Goal: Complete application form

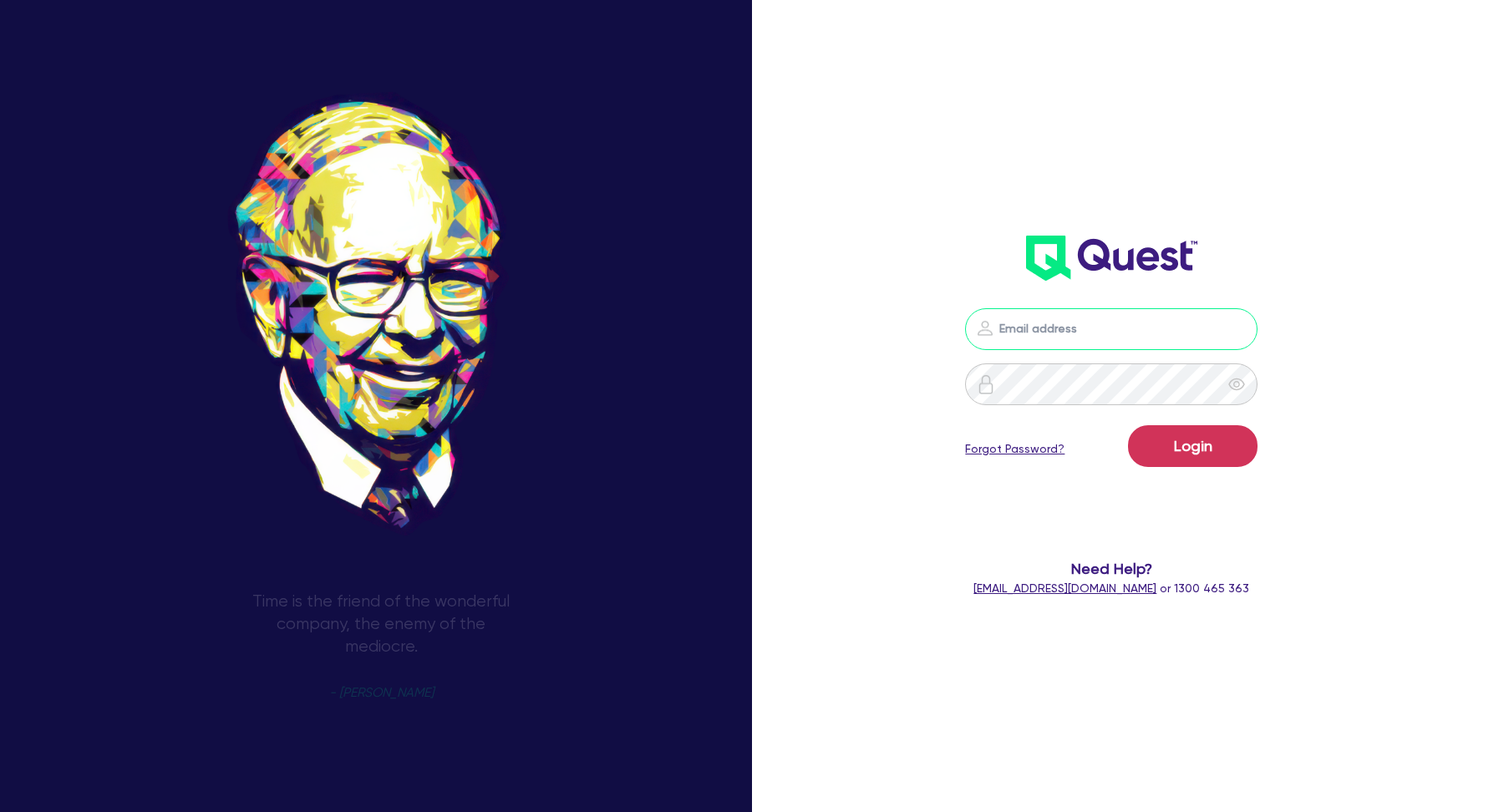
click at [1131, 335] on input "email" at bounding box center [1111, 329] width 292 height 41
type input "[EMAIL_ADDRESS][DOMAIN_NAME]"
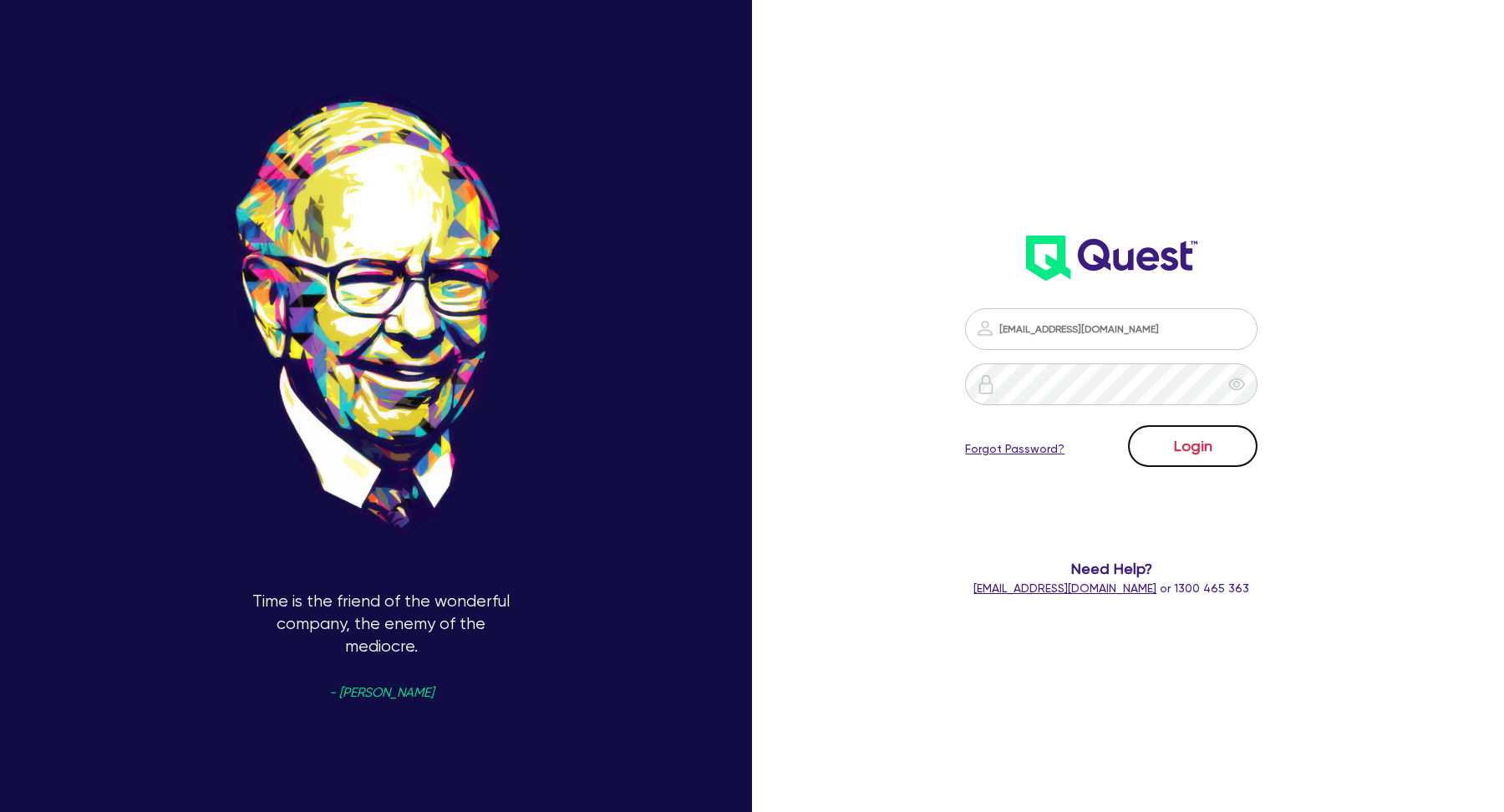
click at [1162, 449] on button "Login" at bounding box center [1193, 446] width 130 height 41
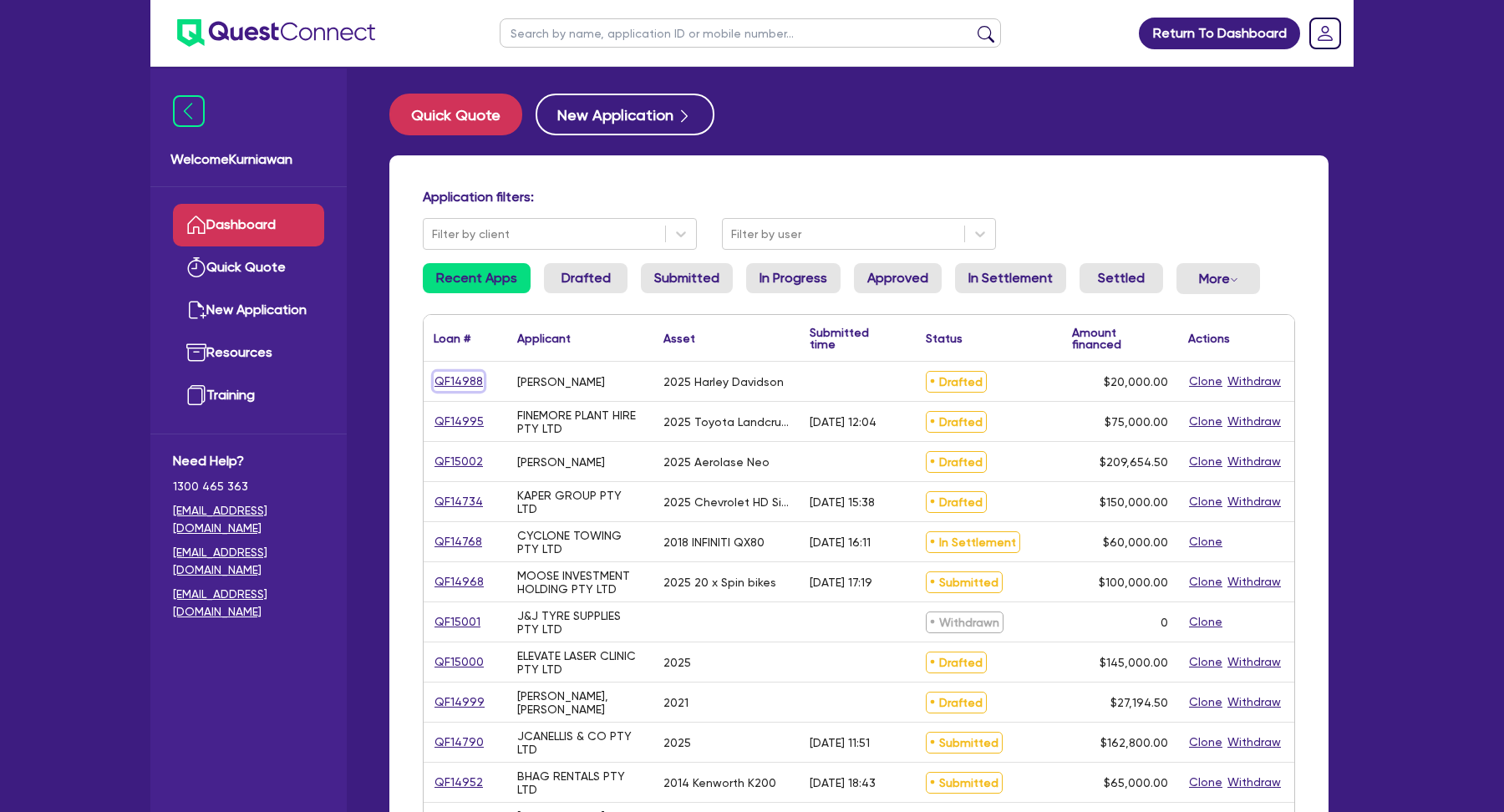
click at [455, 376] on link "QF14988" at bounding box center [459, 380] width 50 height 19
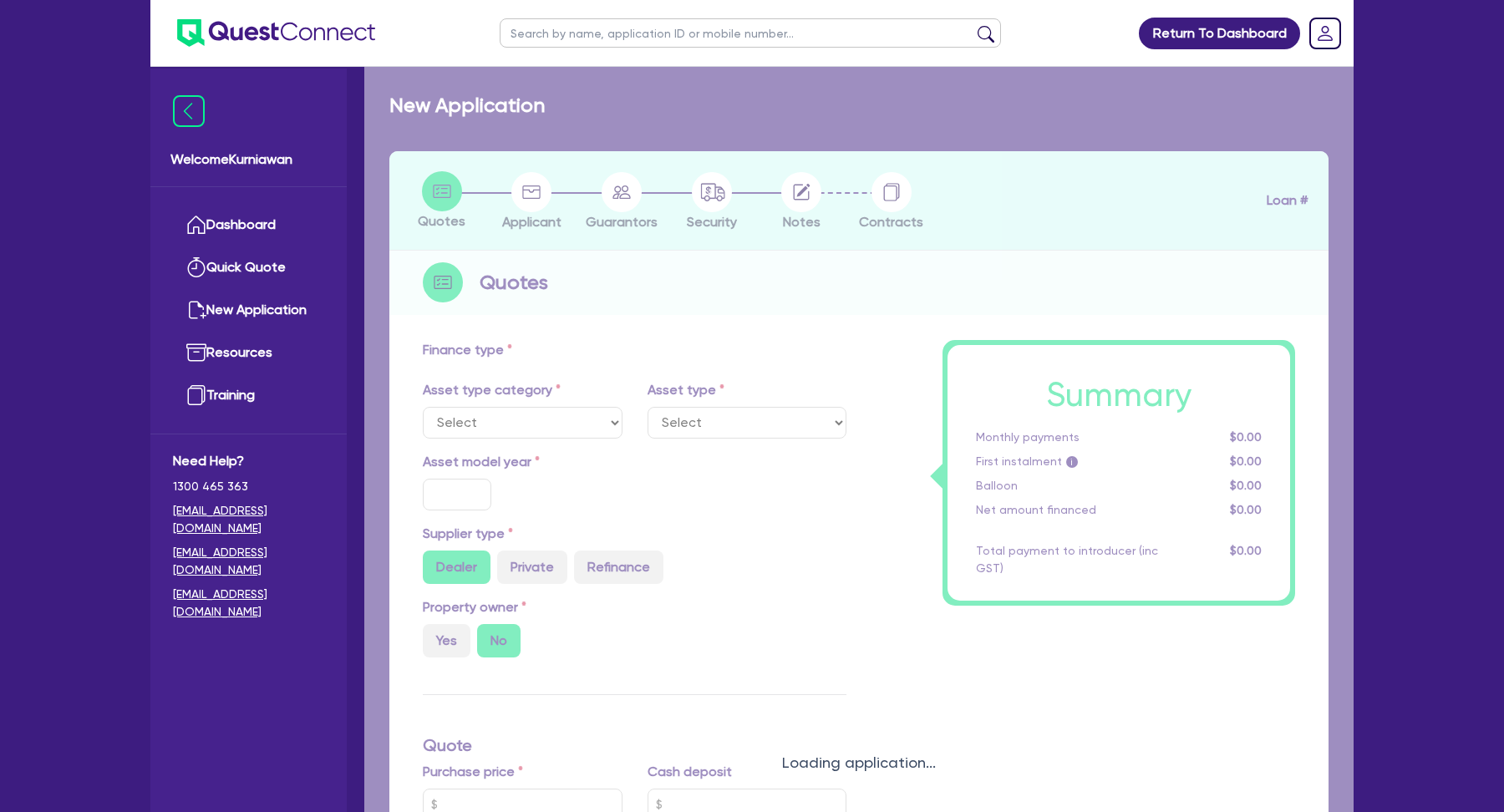
select select "CARS_AND_LIGHT_TRUCKS"
type input "2025"
radio input "true"
type input "25,000"
type input "5,000"
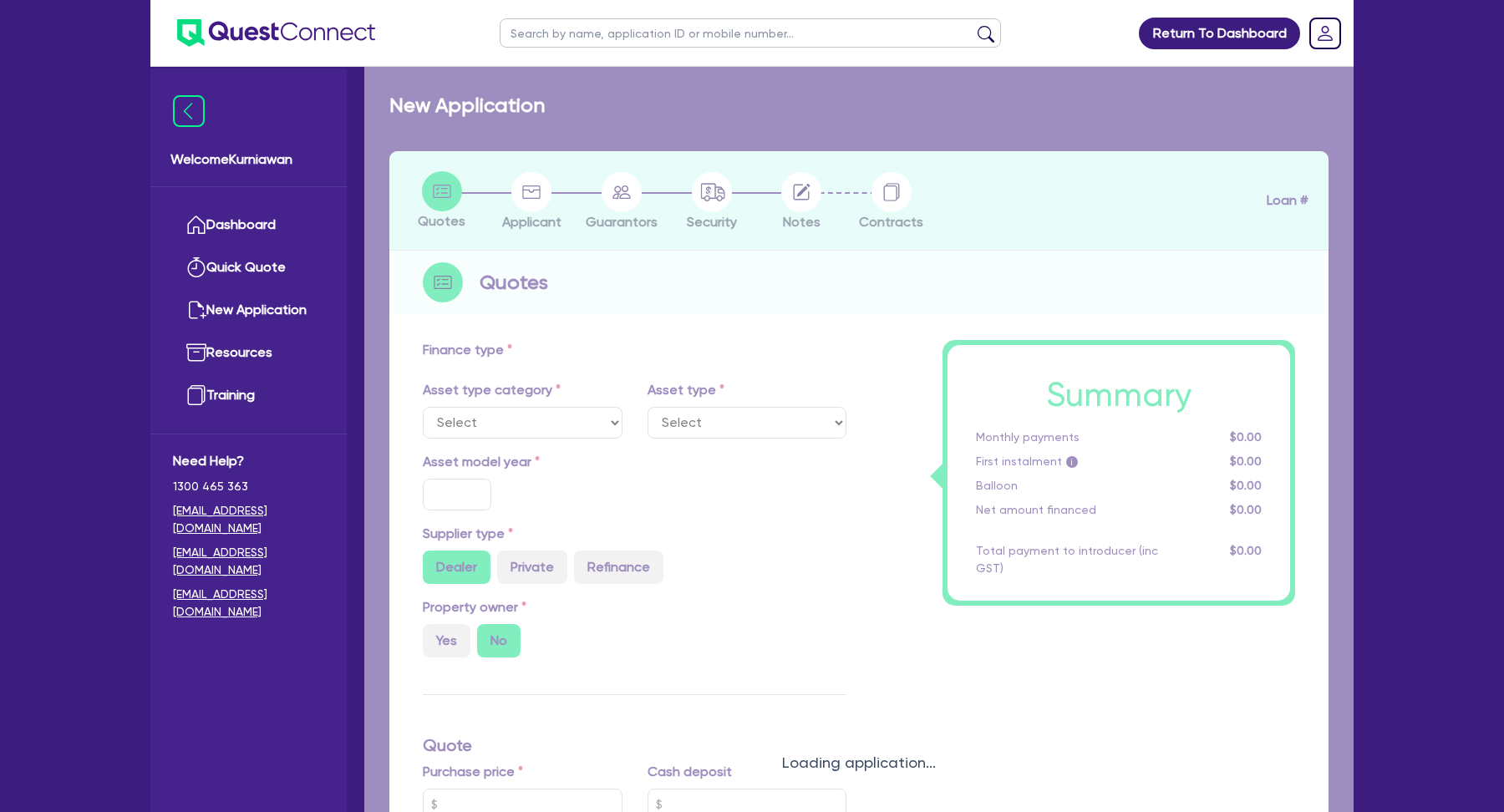
type input "9"
select select "PASSENGER_VEHICLES"
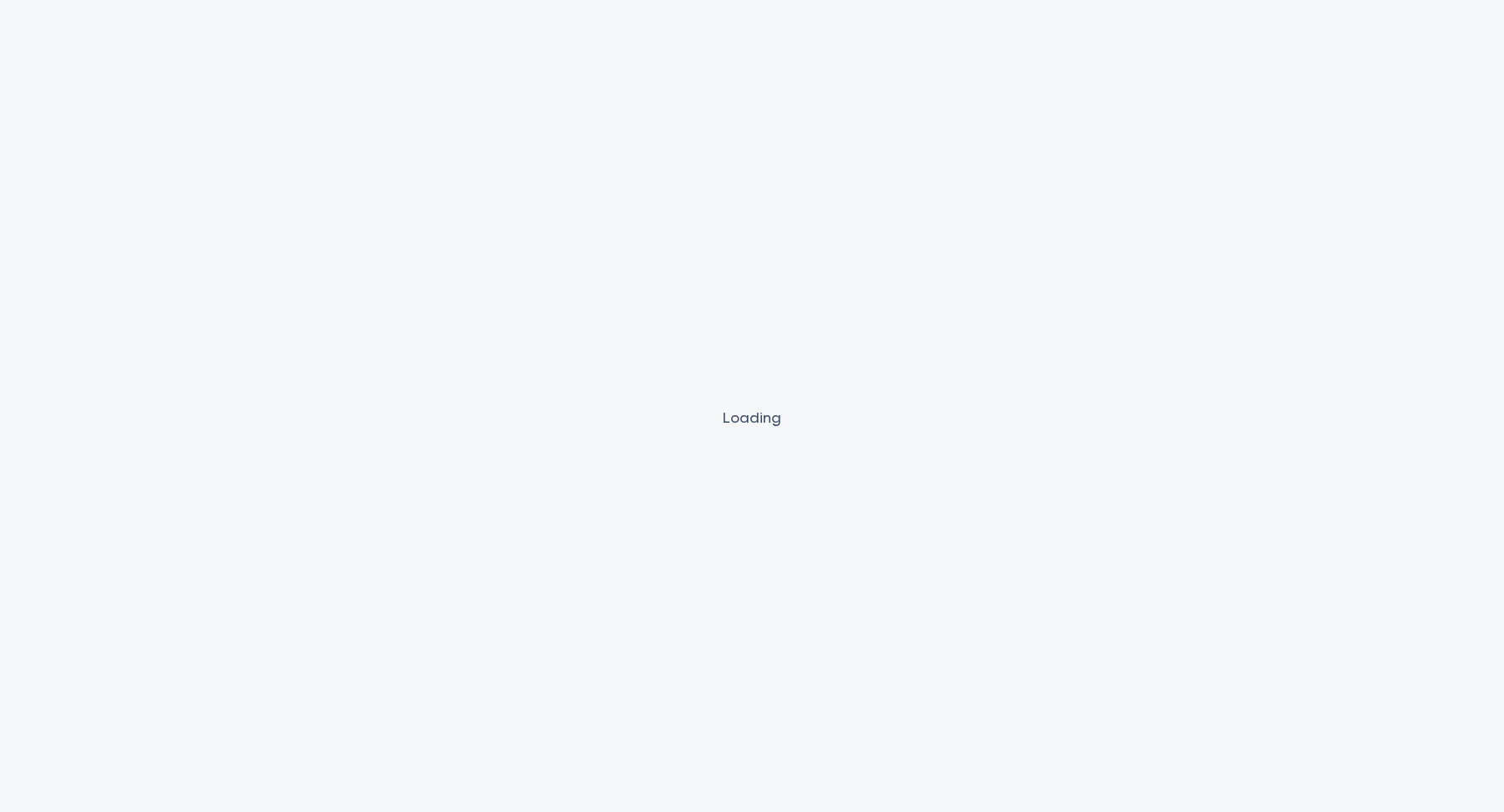
select select "CARS_AND_LIGHT_TRUCKS"
select select "PASSENGER_VEHICLES"
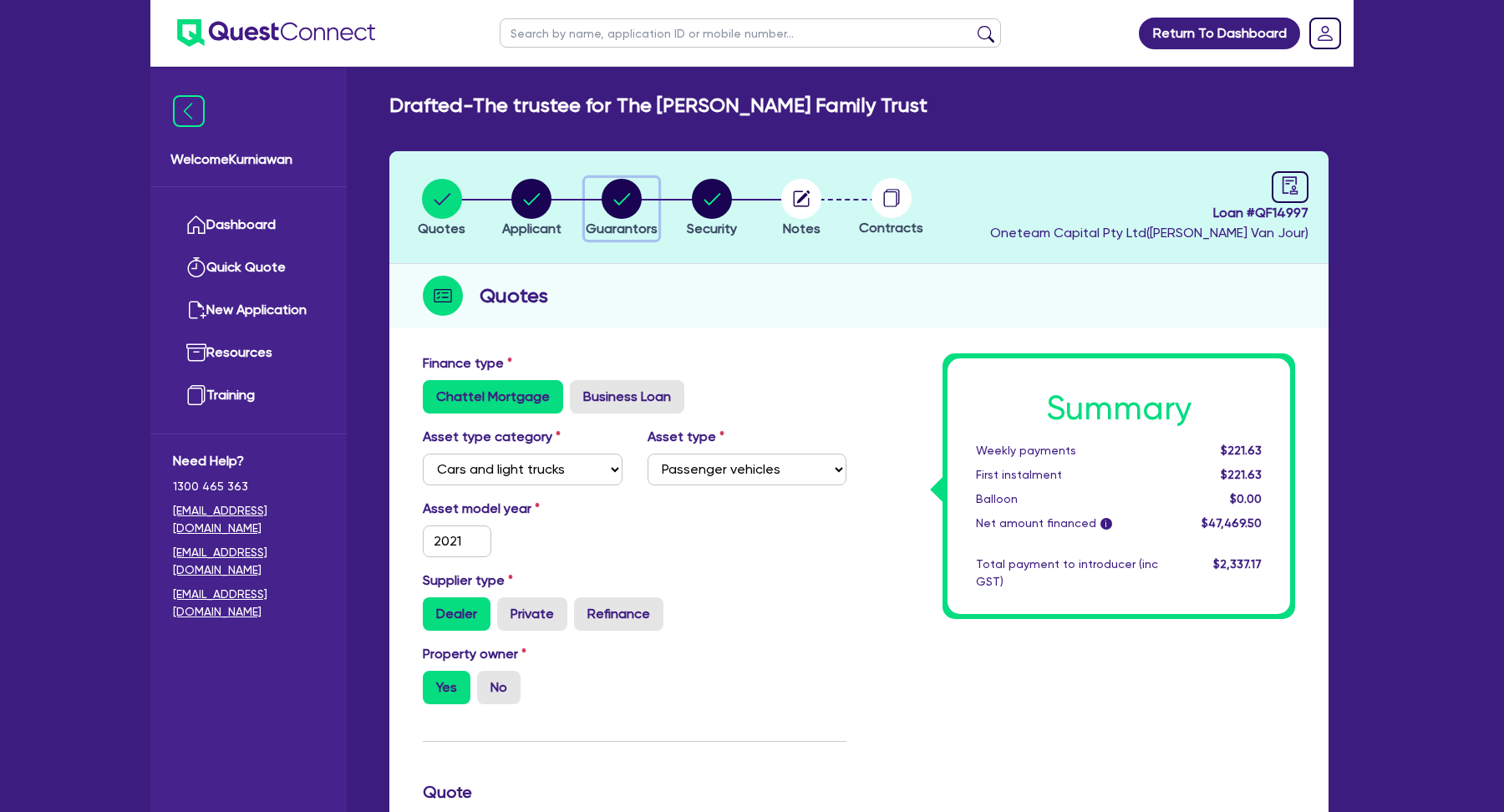
click at [619, 198] on circle "button" at bounding box center [621, 198] width 40 height 40
select select "MR"
select select "WA"
select select "SINGLE"
select select "PROPERTY"
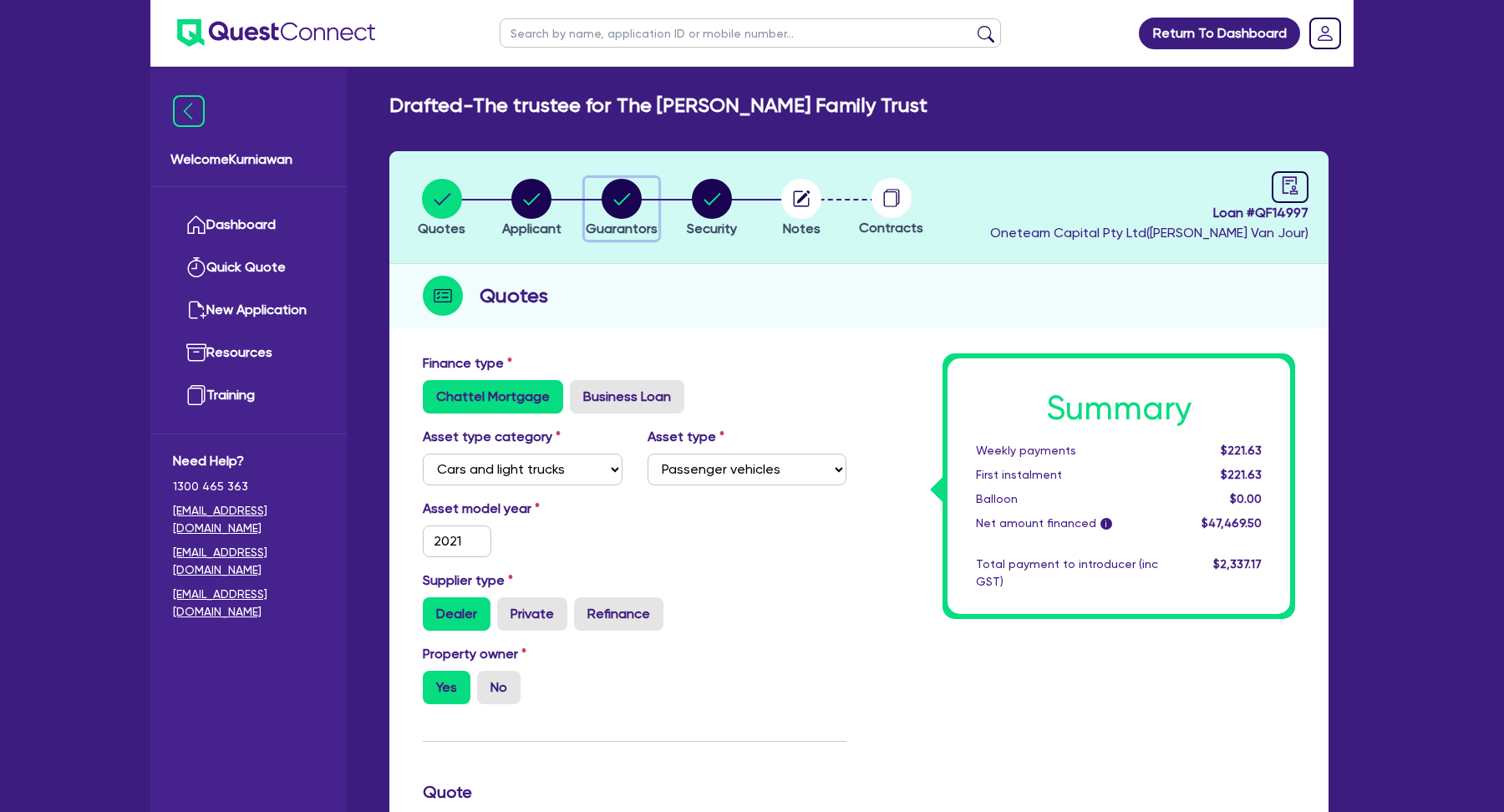
select select "CASH"
select select "VEHICLE"
select select "MORTGAGE"
select select "VEHICLE_LOAN"
select select "PERSONAL_LOAN"
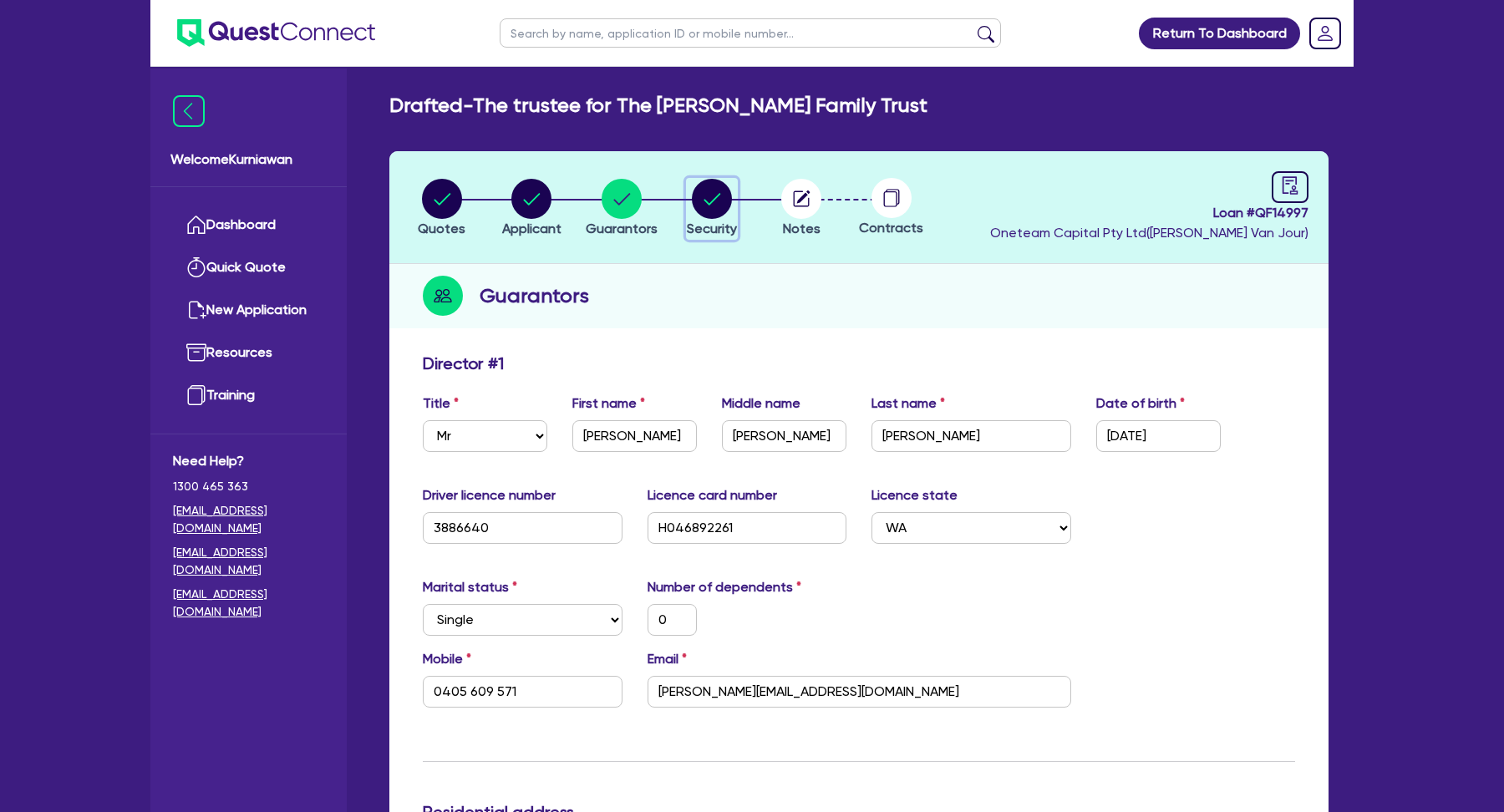
click at [726, 225] on span "Security" at bounding box center [712, 229] width 50 height 16
select select "CARS_AND_LIGHT_TRUCKS"
select select "PASSENGER_VEHICLES"
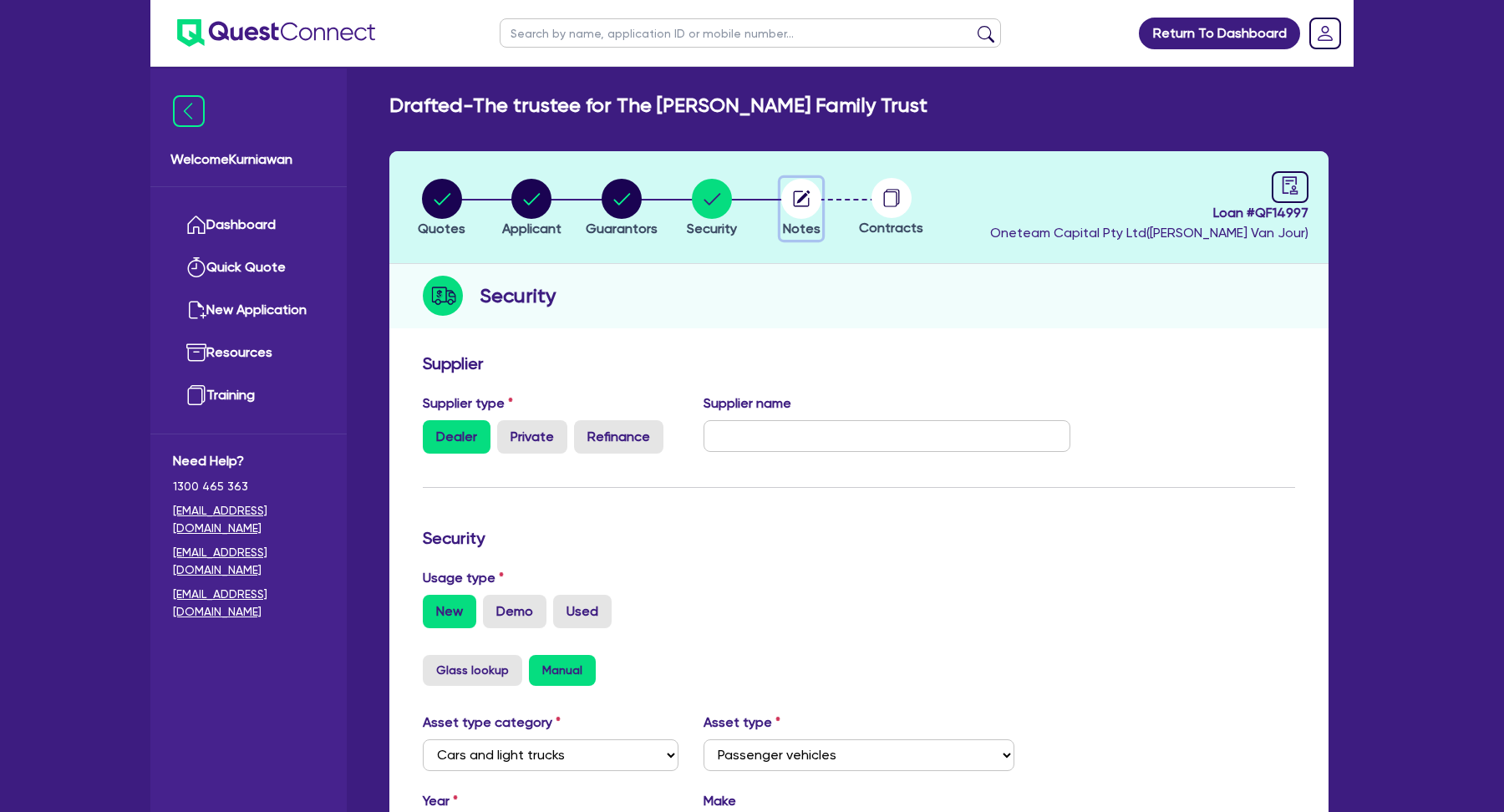
click at [785, 221] on span "Notes" at bounding box center [802, 229] width 38 height 16
